Goal: Task Accomplishment & Management: Manage account settings

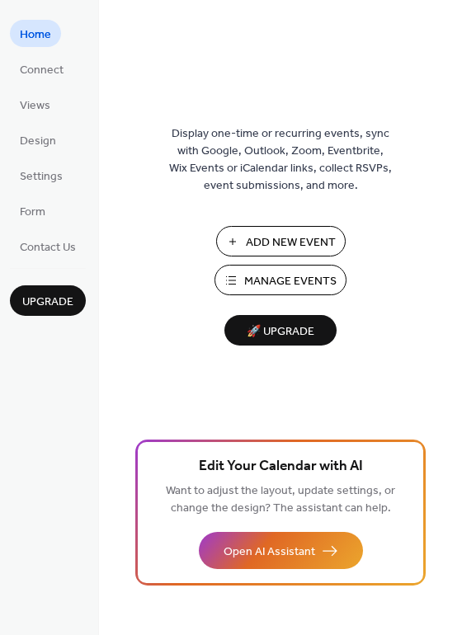
click at [302, 277] on span "Manage Events" at bounding box center [290, 281] width 92 height 17
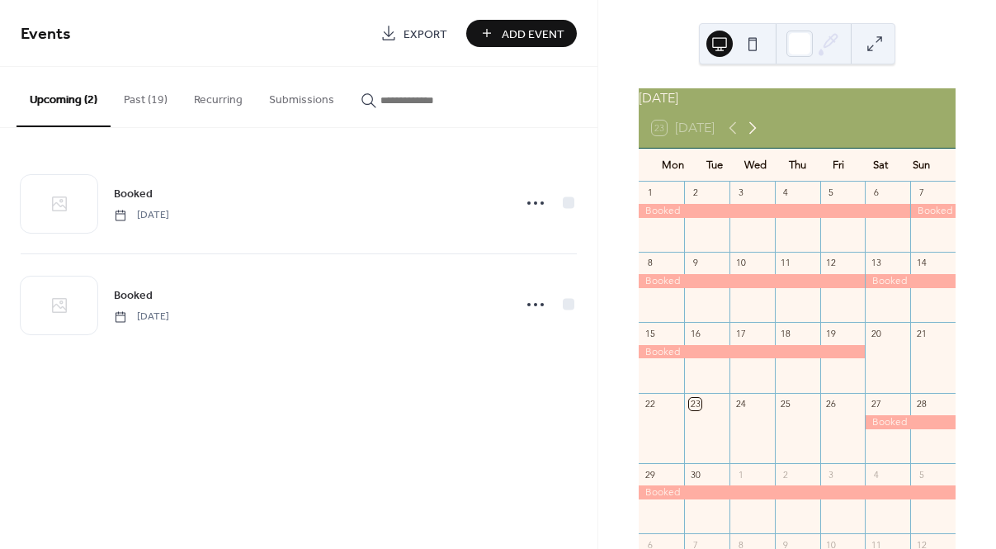
click at [755, 138] on icon at bounding box center [753, 128] width 20 height 20
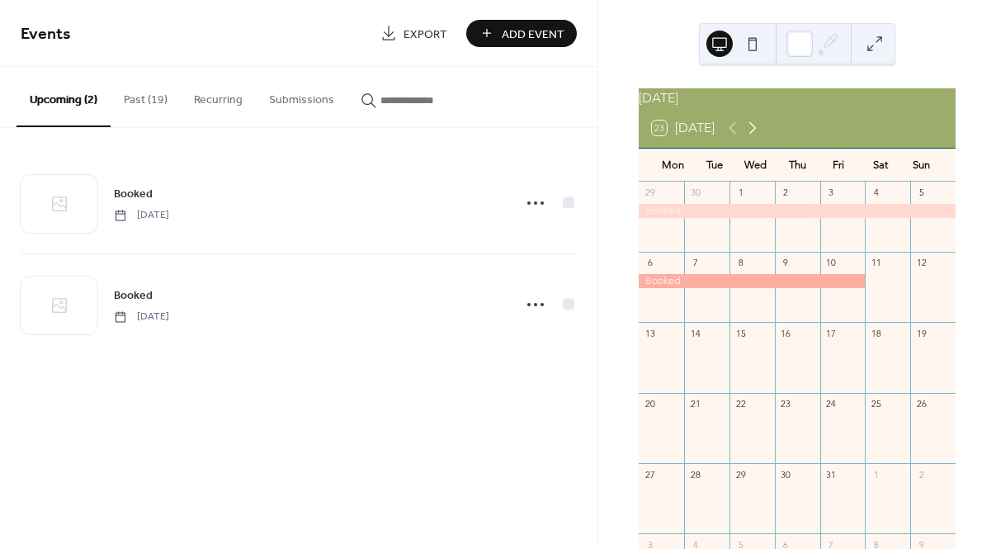
click at [756, 138] on icon at bounding box center [753, 128] width 20 height 20
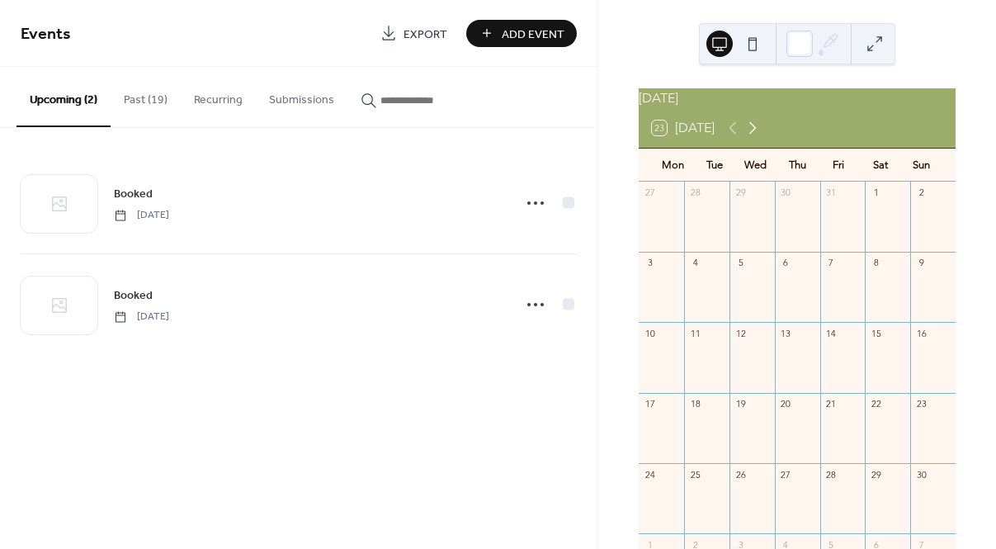
click at [756, 138] on icon at bounding box center [753, 128] width 20 height 20
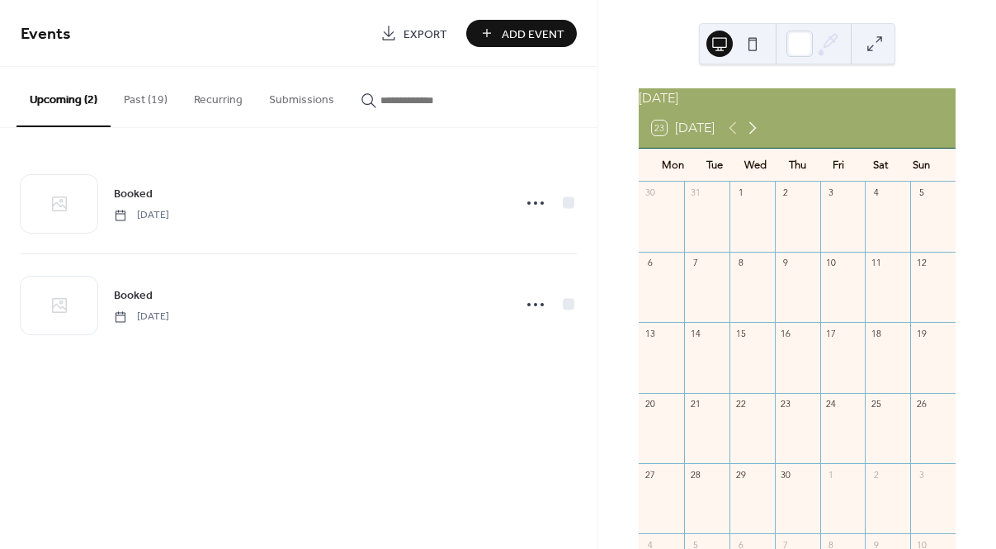
click at [756, 138] on icon at bounding box center [753, 128] width 20 height 20
click at [731, 138] on icon at bounding box center [733, 128] width 20 height 20
click at [758, 133] on icon at bounding box center [753, 128] width 20 height 20
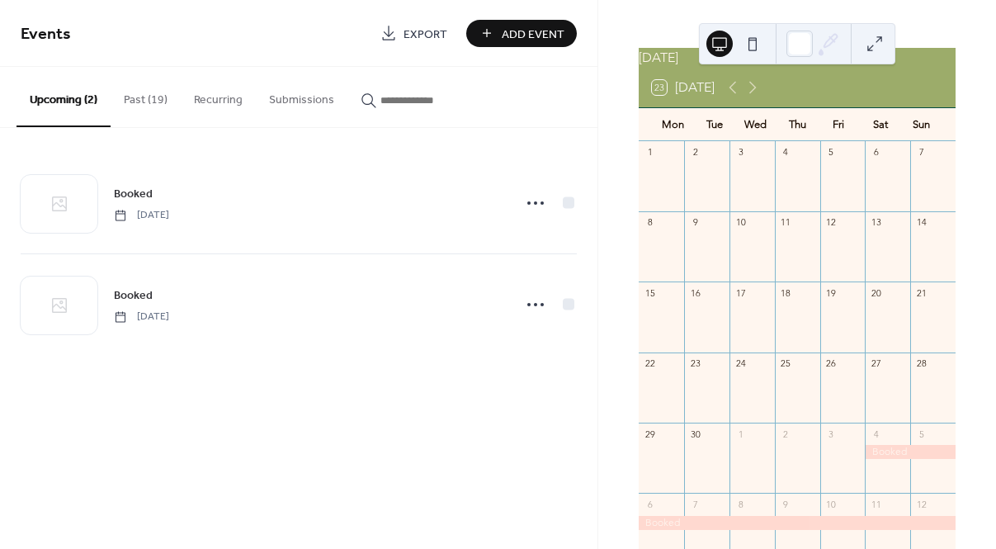
scroll to position [38, 0]
click at [754, 97] on icon at bounding box center [753, 90] width 20 height 20
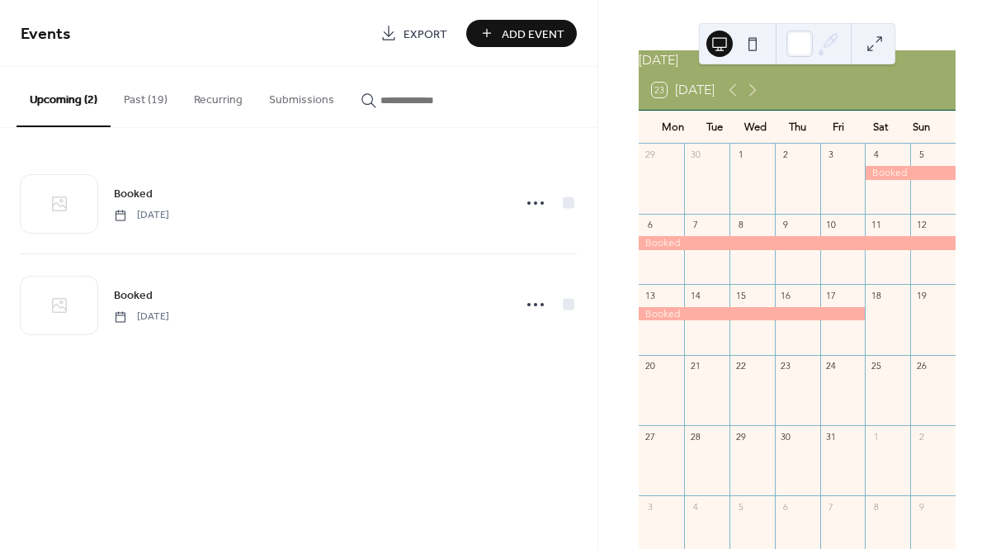
click at [871, 208] on div at bounding box center [887, 187] width 45 height 42
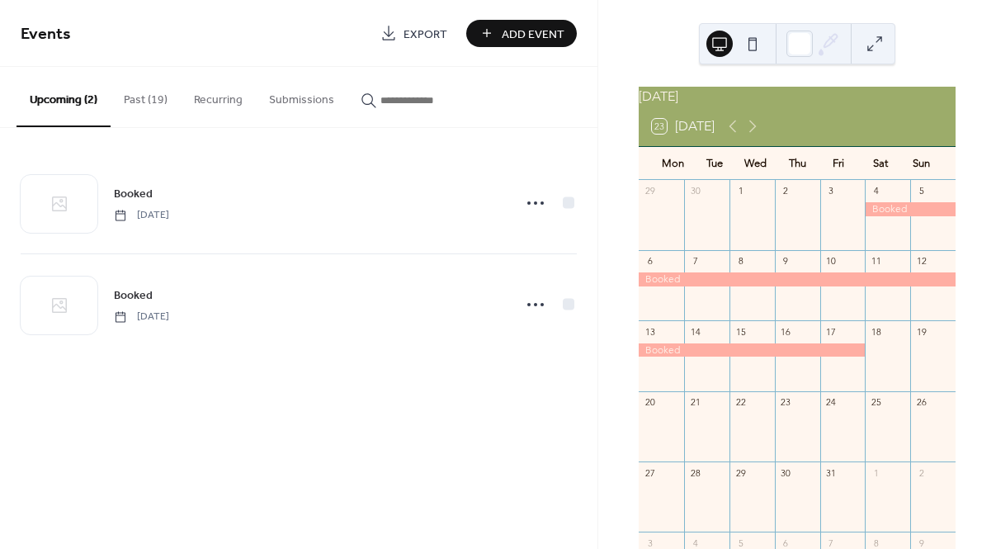
scroll to position [0, 0]
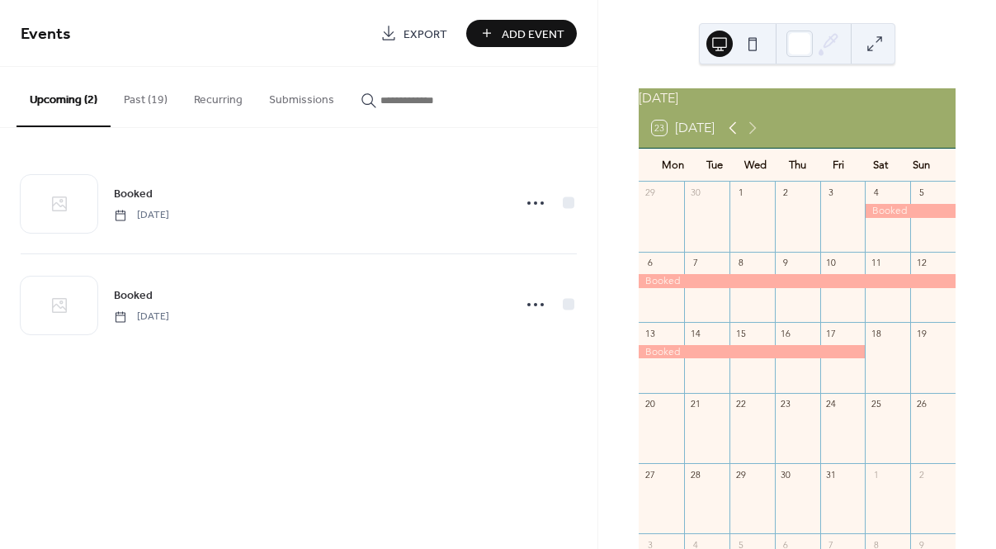
click at [734, 138] on icon at bounding box center [733, 128] width 20 height 20
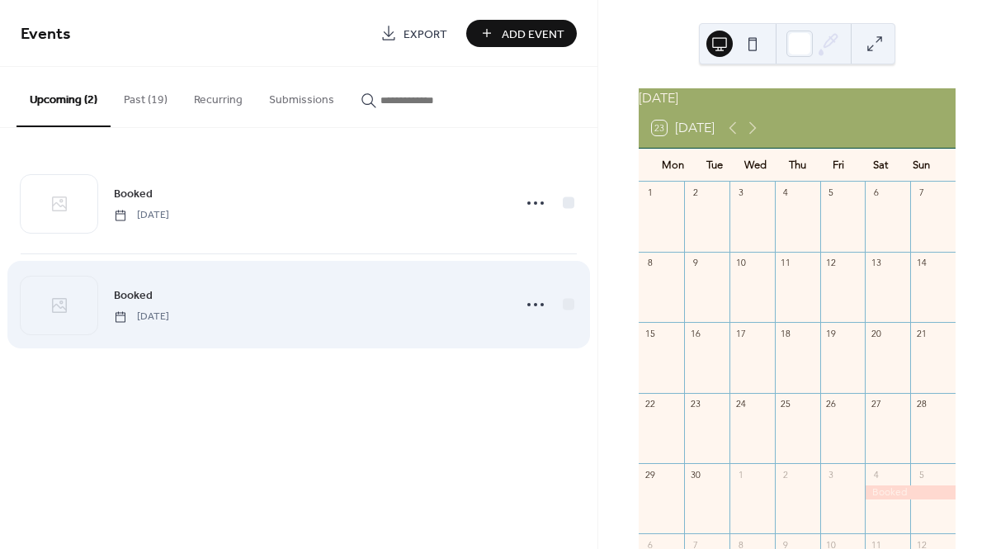
click at [408, 302] on div "Booked [DATE]" at bounding box center [308, 304] width 389 height 37
click at [537, 307] on icon at bounding box center [535, 304] width 26 height 26
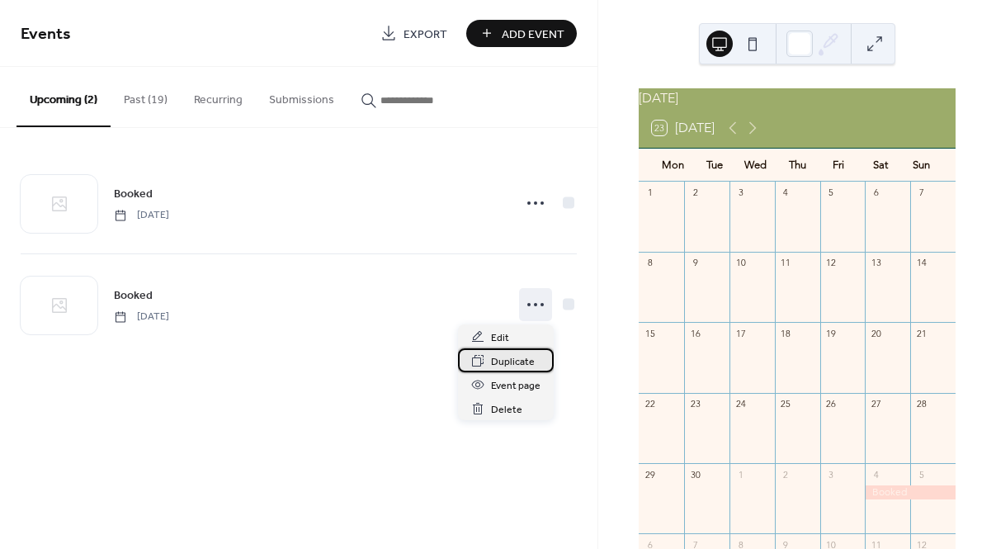
click at [510, 357] on span "Duplicate" at bounding box center [513, 361] width 44 height 17
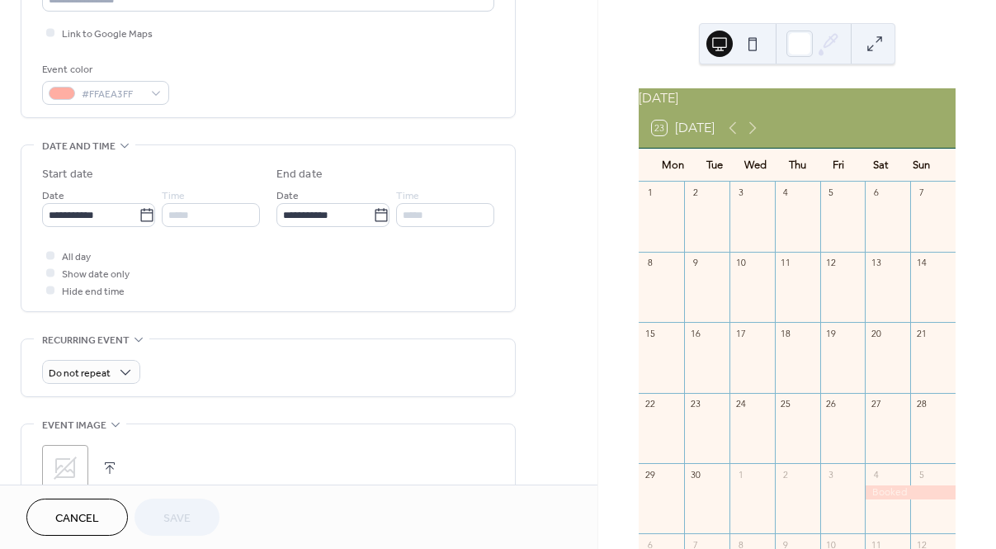
scroll to position [394, 0]
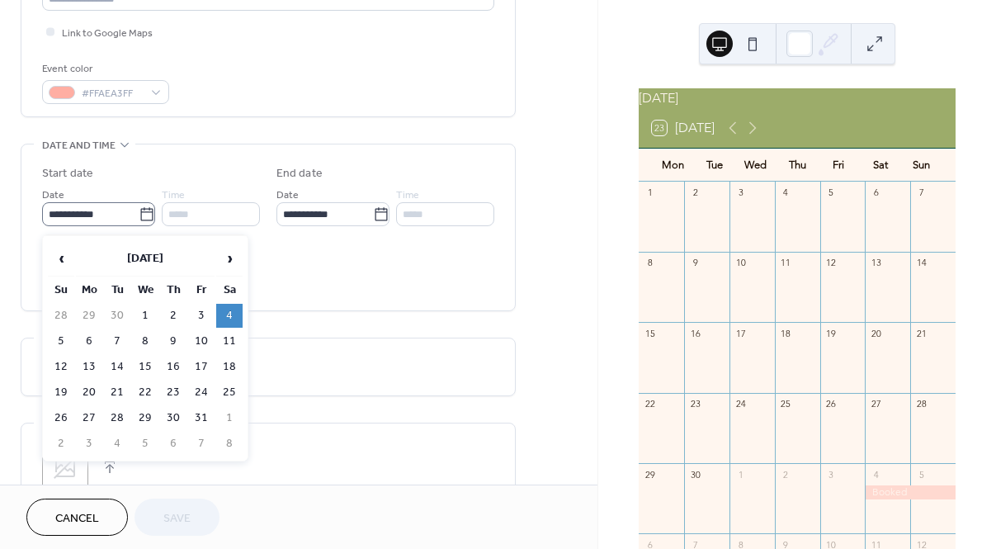
click at [141, 216] on icon at bounding box center [146, 213] width 12 height 13
click at [139, 216] on input "**********" at bounding box center [90, 214] width 97 height 24
click at [69, 257] on span "‹" at bounding box center [61, 258] width 25 height 33
click at [198, 314] on td "5" at bounding box center [201, 316] width 26 height 24
type input "**********"
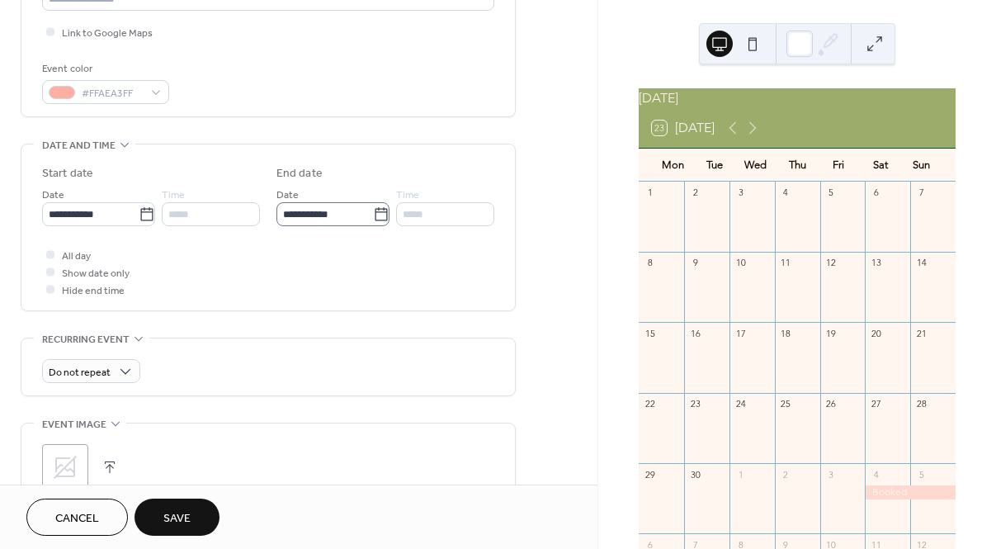
click at [378, 220] on icon at bounding box center [381, 214] width 17 height 17
click at [373, 220] on input "**********" at bounding box center [324, 214] width 97 height 24
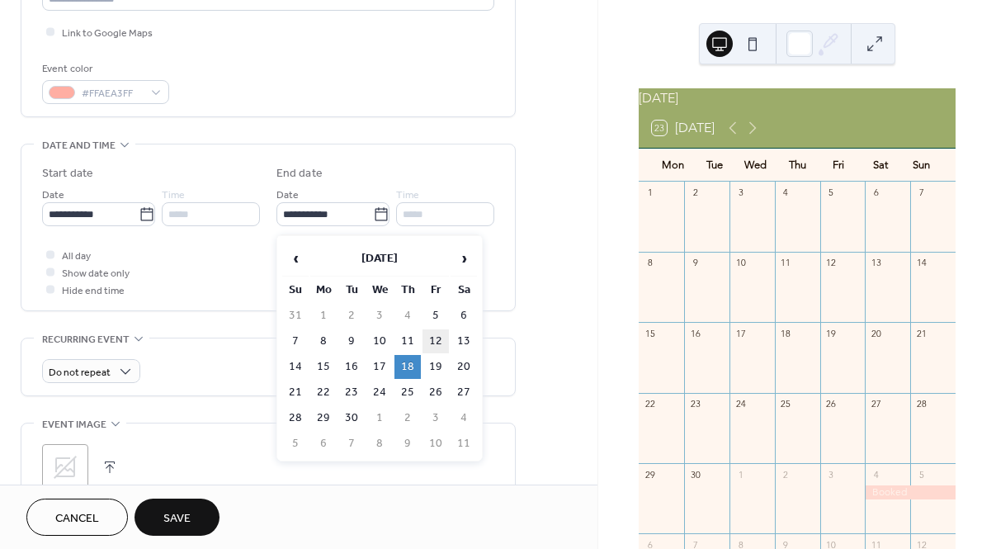
click at [429, 340] on td "12" at bounding box center [436, 341] width 26 height 24
type input "**********"
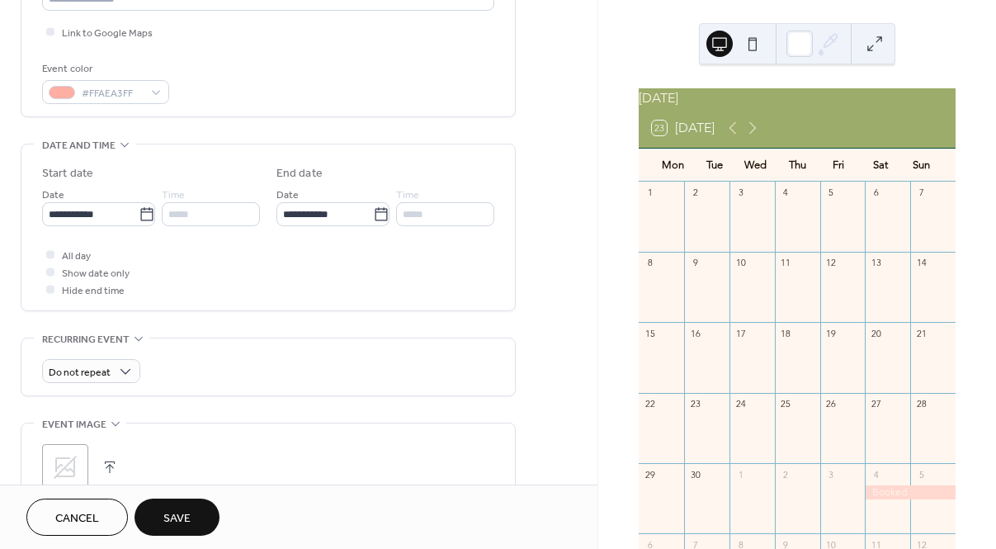
click at [191, 521] on span "Save" at bounding box center [176, 518] width 27 height 17
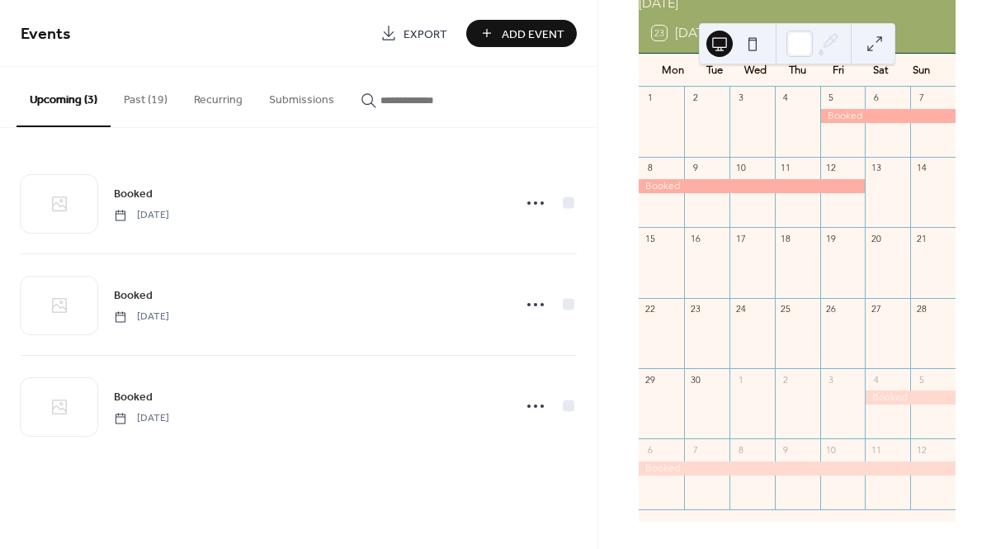
scroll to position [104, 0]
click at [607, 114] on div "[DATE] 23 [DATE] Mon Tue Wed Thu Fri Sat Sun 1 2 3 4 5 6 7 8 9 10 11 12 13 14 1…" at bounding box center [797, 274] width 398 height 549
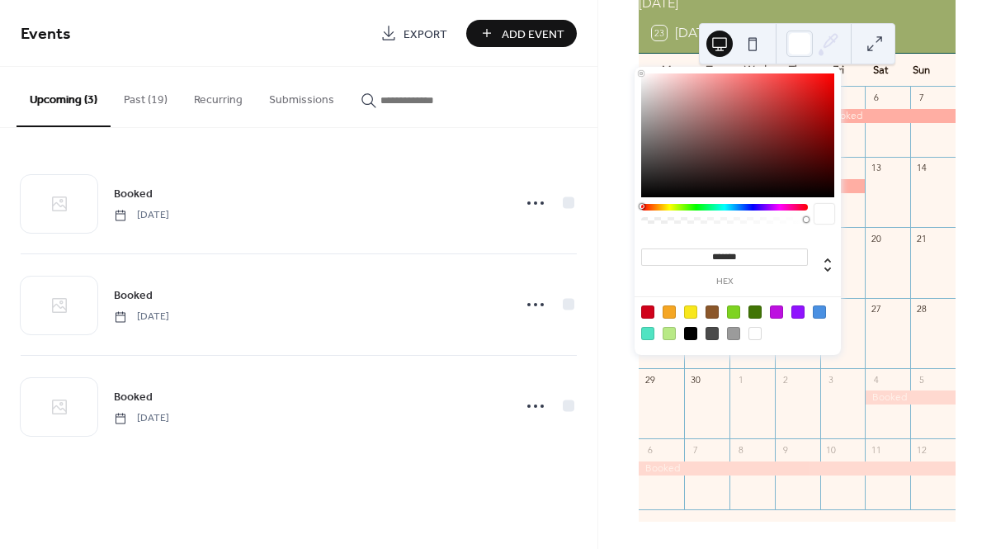
drag, startPoint x: 832, startPoint y: 47, endPoint x: 621, endPoint y: 41, distance: 210.5
click at [621, 41] on div "[DATE] 23 [DATE] Mon Tue Wed Thu Fri Sat Sun 1 2 3 4 5 6 7 8 9 10 11 12 13 14 1…" at bounding box center [796, 274] width 399 height 549
click at [621, 60] on div "[DATE] 23 [DATE] Mon Tue Wed Thu Fri Sat Sun 1 2 3 4 5 6 7 8 9 10 11 12 13 14 1…" at bounding box center [797, 274] width 398 height 549
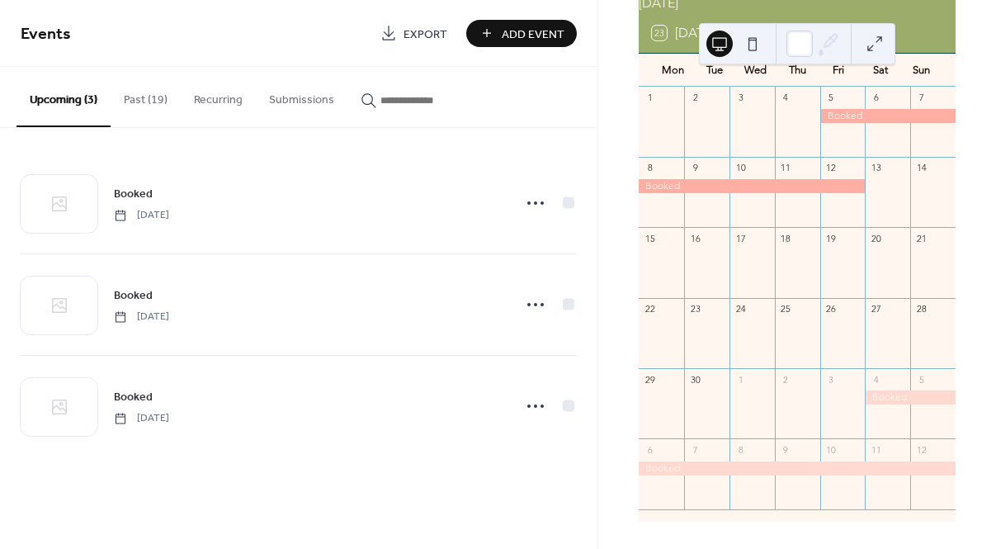
click at [952, 71] on div "[DATE] 23 [DATE] Mon Tue Wed Thu Fri Sat Sun 1 2 3 4 5 6 7 8 9 10 11 12 13 14 1…" at bounding box center [797, 258] width 345 height 530
click at [978, 36] on div "[DATE] 23 [DATE] Mon Tue Wed Thu Fri Sat Sun 1 2 3 4 5 6 7 8 9 10 11 12 13 14 1…" at bounding box center [797, 274] width 398 height 549
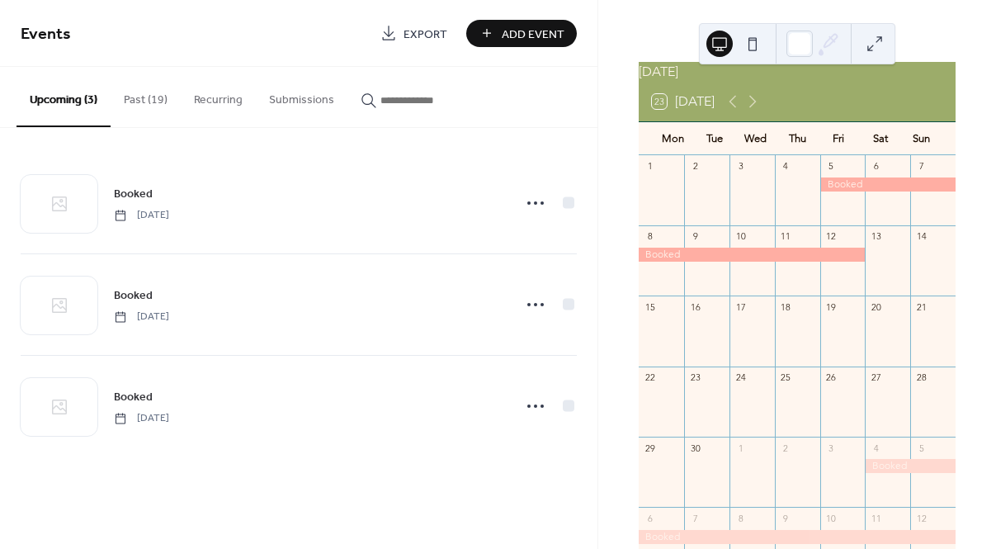
scroll to position [71, 0]
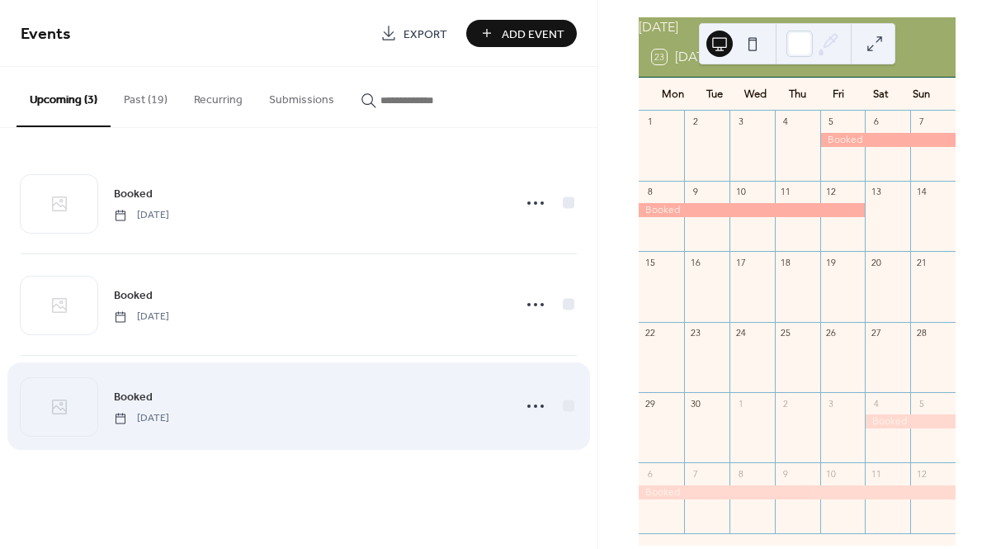
click at [173, 433] on div "Booked [DATE]" at bounding box center [299, 406] width 556 height 101
click at [169, 414] on span "[DATE]" at bounding box center [141, 418] width 55 height 15
click at [78, 408] on div at bounding box center [59, 407] width 77 height 58
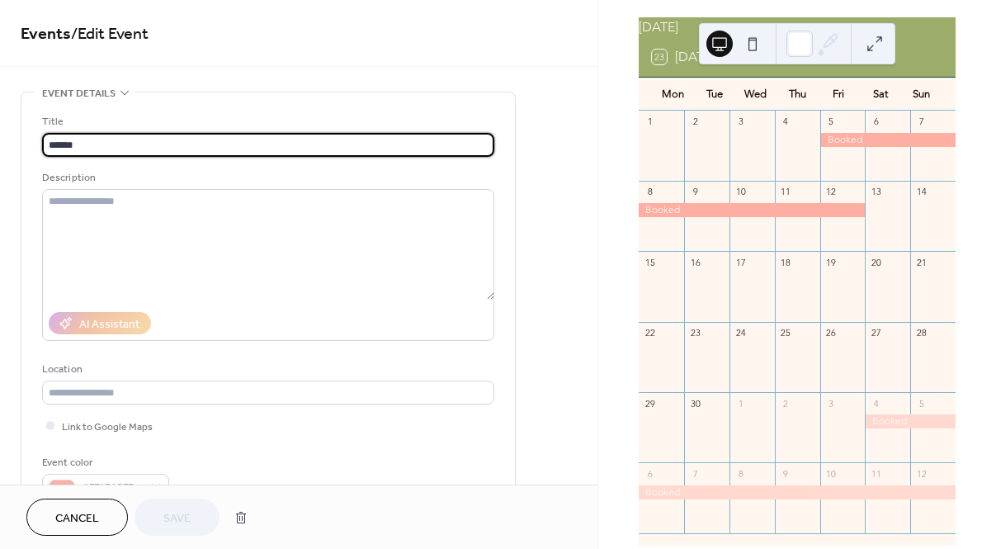
click at [78, 408] on div "Title ****** Description AI Assistant Location Link to Google Maps Event color …" at bounding box center [268, 305] width 452 height 385
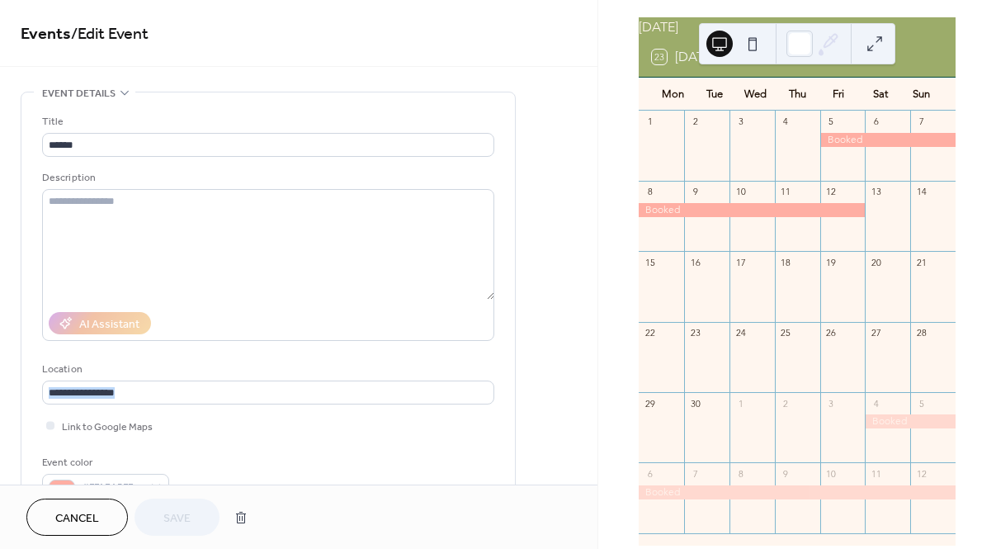
click at [102, 501] on button "Cancel" at bounding box center [77, 516] width 102 height 37
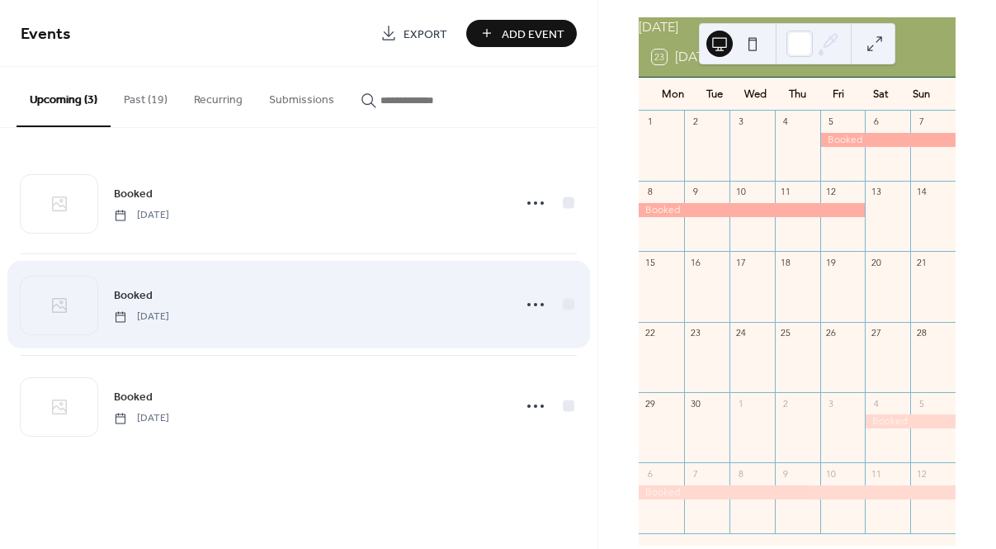
click at [252, 297] on div "Booked [DATE]" at bounding box center [308, 304] width 389 height 37
click at [314, 306] on div "Booked [DATE]" at bounding box center [308, 304] width 389 height 37
click at [428, 309] on div "Booked [DATE]" at bounding box center [308, 304] width 389 height 37
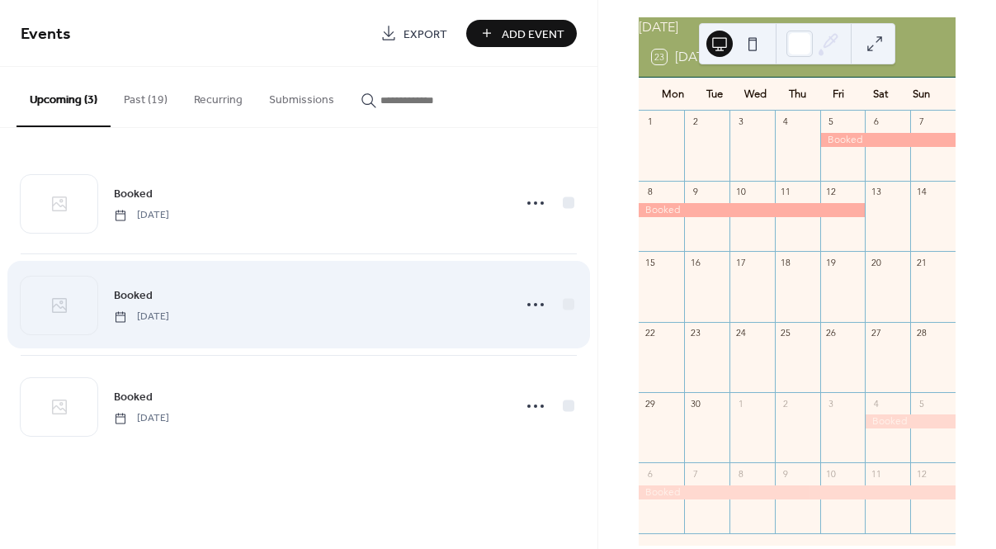
click at [428, 309] on div "Booked [DATE]" at bounding box center [308, 304] width 389 height 37
click at [67, 312] on icon at bounding box center [60, 305] width 20 height 20
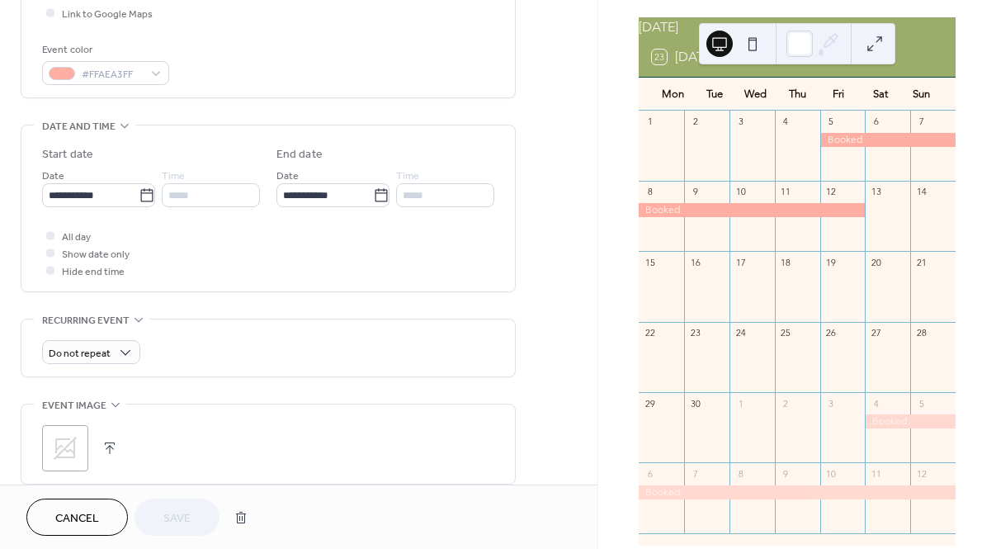
scroll to position [430, 0]
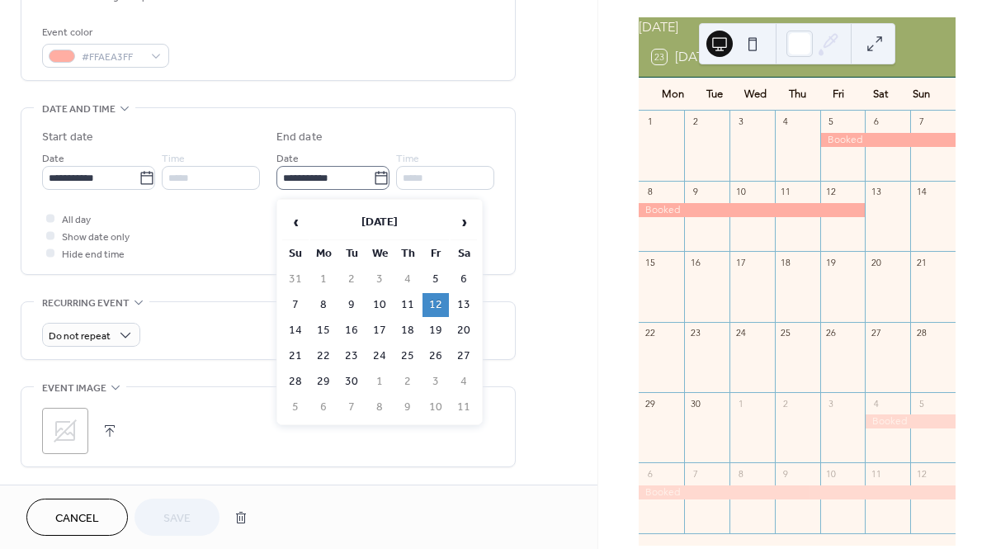
click at [375, 182] on icon at bounding box center [381, 178] width 17 height 17
click at [373, 182] on input "**********" at bounding box center [324, 178] width 97 height 24
click at [404, 294] on td "11" at bounding box center [407, 305] width 26 height 24
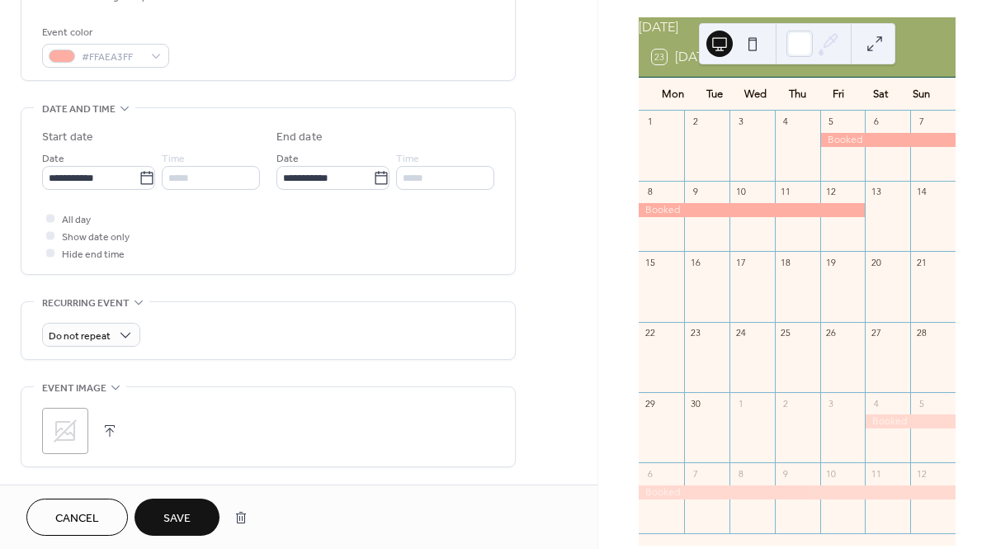
type input "**********"
click at [186, 517] on span "Save" at bounding box center [176, 518] width 27 height 17
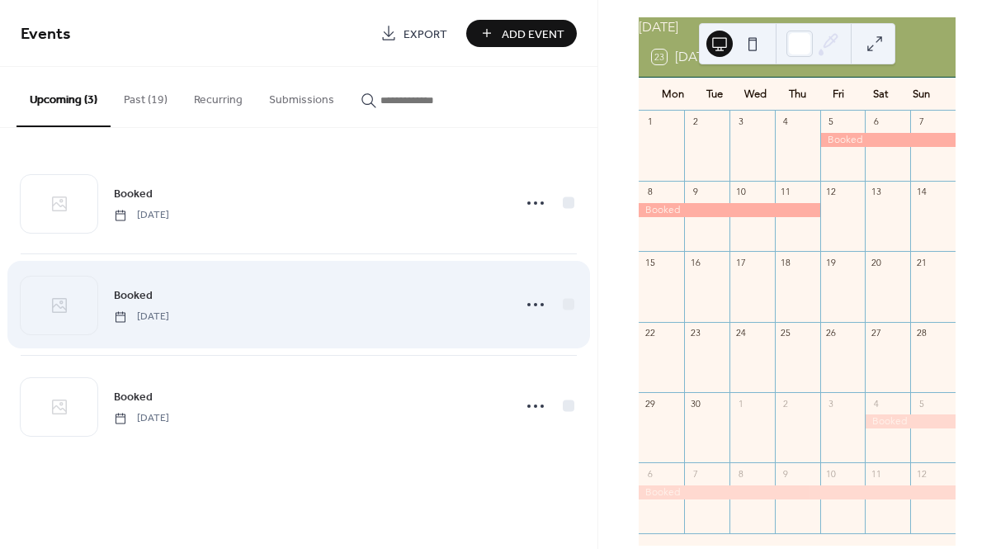
click at [247, 314] on div "Booked [DATE]" at bounding box center [308, 304] width 389 height 37
click at [536, 306] on icon at bounding box center [535, 304] width 26 height 26
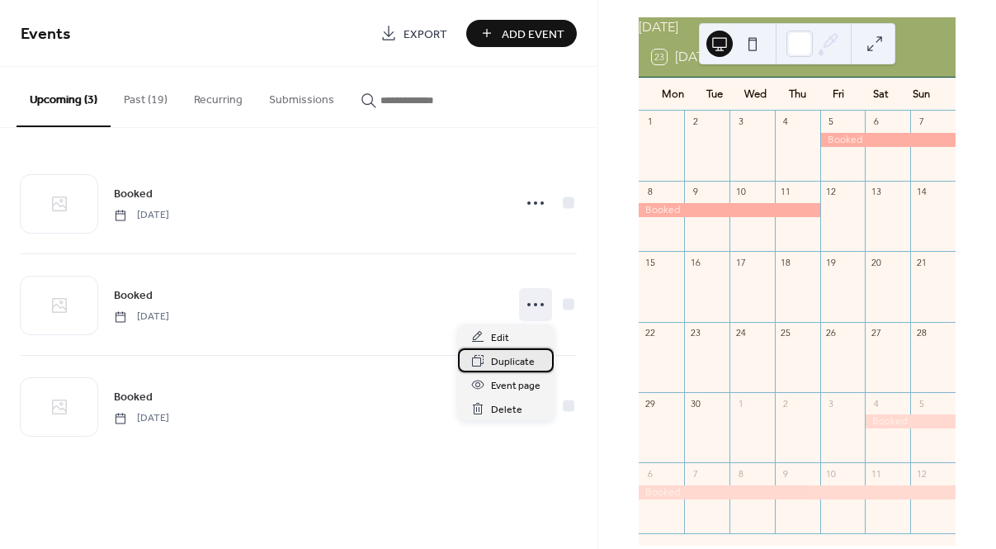
click at [515, 362] on span "Duplicate" at bounding box center [513, 361] width 44 height 17
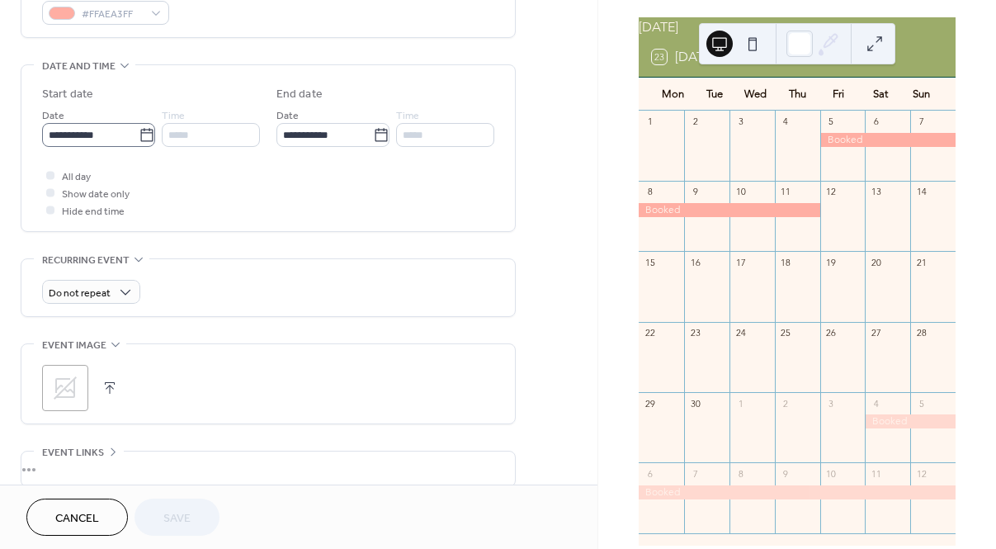
scroll to position [475, 0]
click at [144, 138] on icon at bounding box center [147, 133] width 17 height 17
click at [139, 138] on input "**********" at bounding box center [90, 132] width 97 height 24
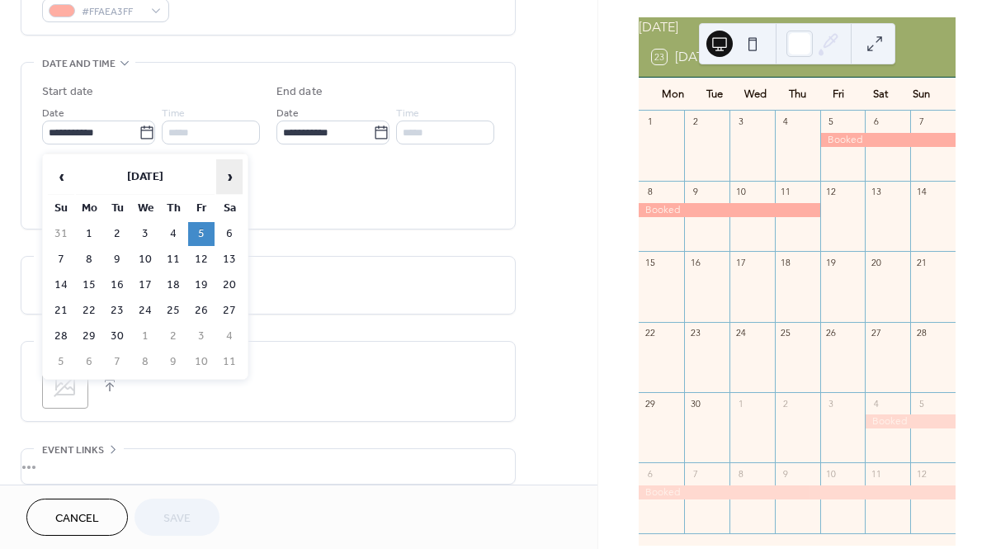
click at [226, 180] on span "›" at bounding box center [229, 176] width 25 height 33
click at [68, 172] on span "‹" at bounding box center [61, 176] width 25 height 33
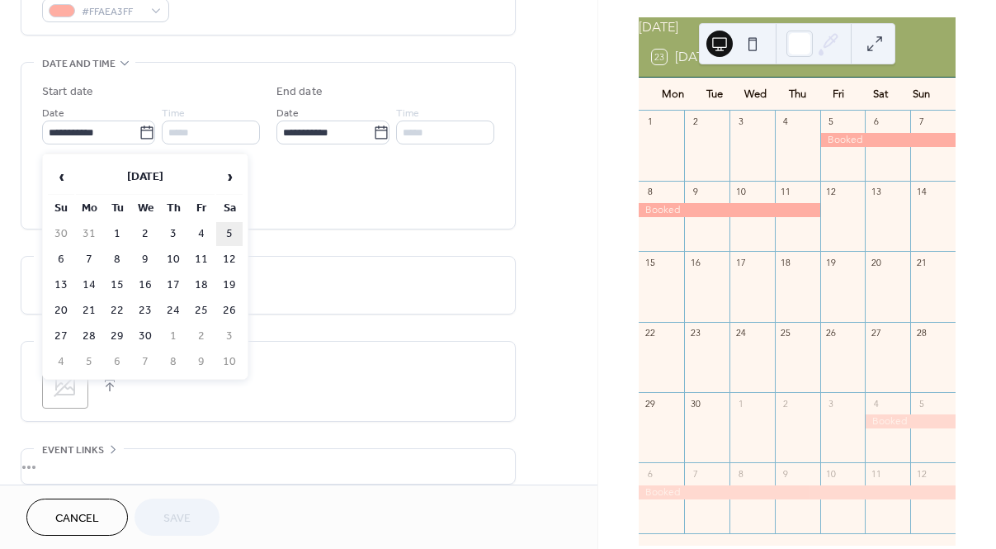
click at [228, 234] on td "5" at bounding box center [229, 234] width 26 height 24
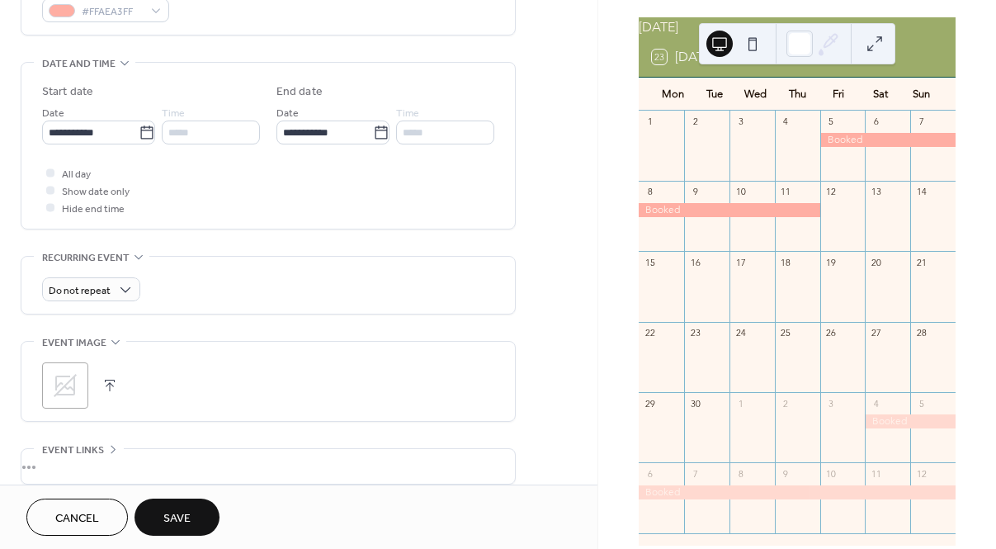
type input "**********"
click at [380, 137] on icon at bounding box center [381, 133] width 17 height 17
click at [373, 137] on input "**********" at bounding box center [324, 132] width 97 height 24
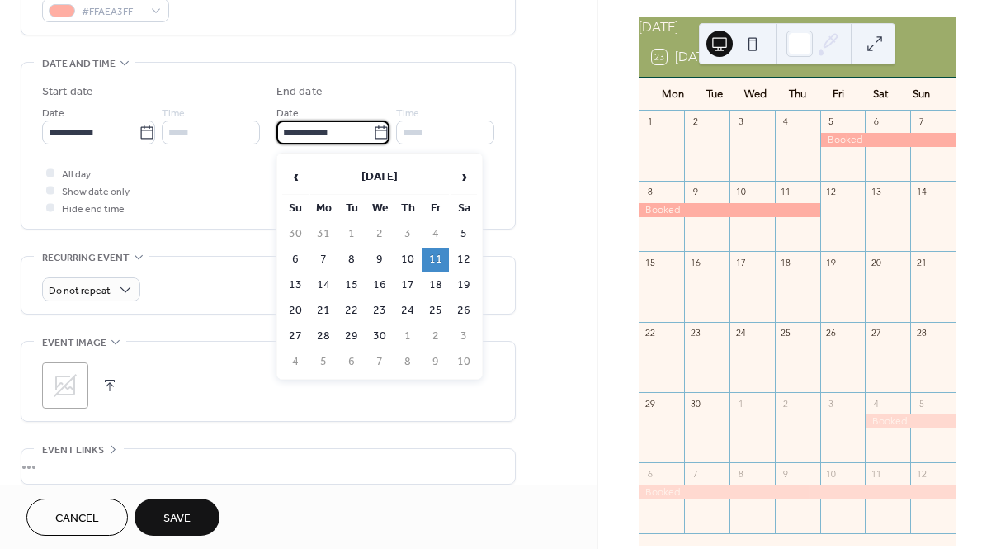
click at [440, 258] on td "11" at bounding box center [436, 260] width 26 height 24
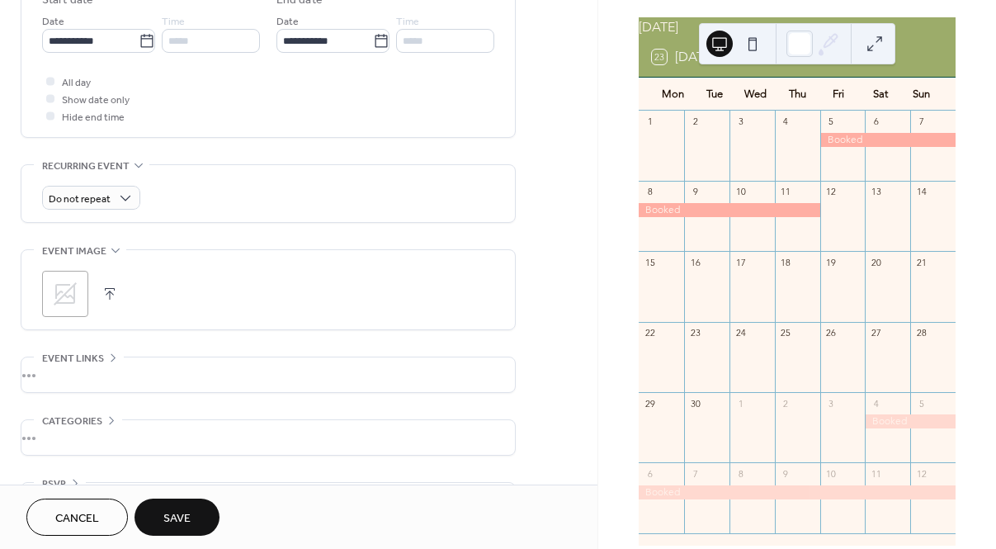
scroll to position [580, 0]
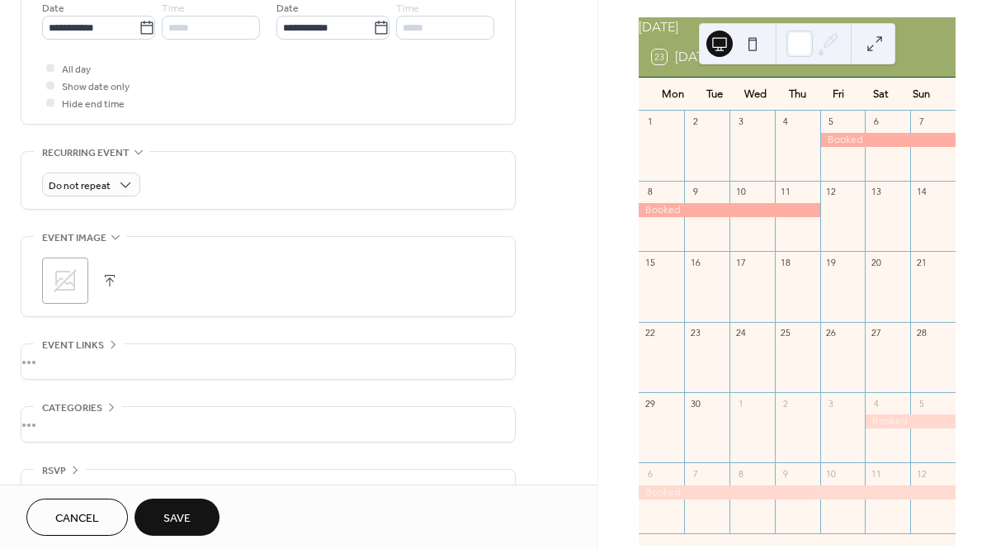
click at [183, 518] on span "Save" at bounding box center [176, 518] width 27 height 17
